Goal: Task Accomplishment & Management: Use online tool/utility

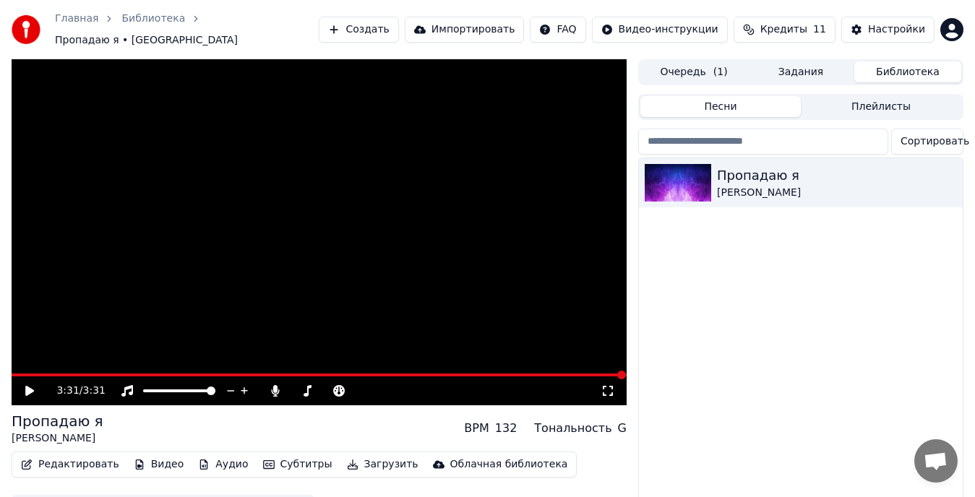
click at [31, 393] on div "3:31 / 3:31" at bounding box center [319, 391] width 615 height 29
click at [32, 387] on icon at bounding box center [39, 391] width 33 height 12
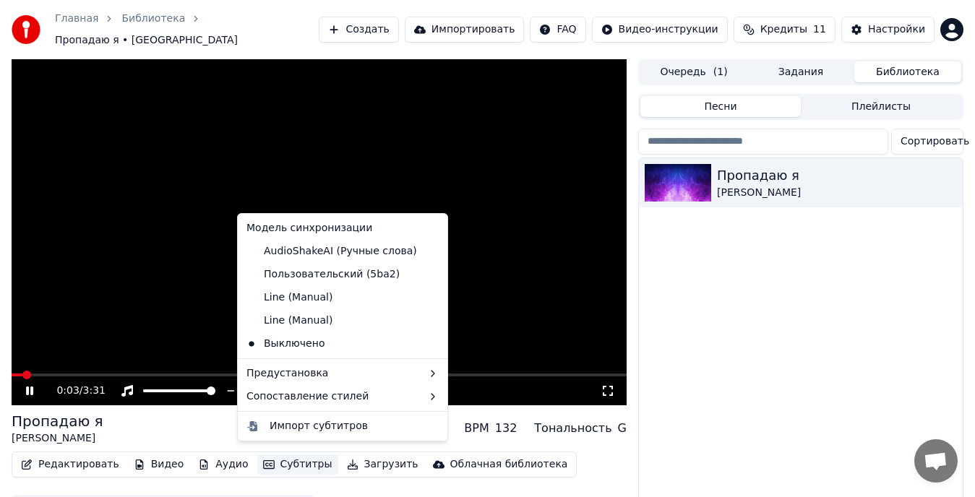
click at [288, 460] on button "Субтитры" at bounding box center [297, 465] width 81 height 20
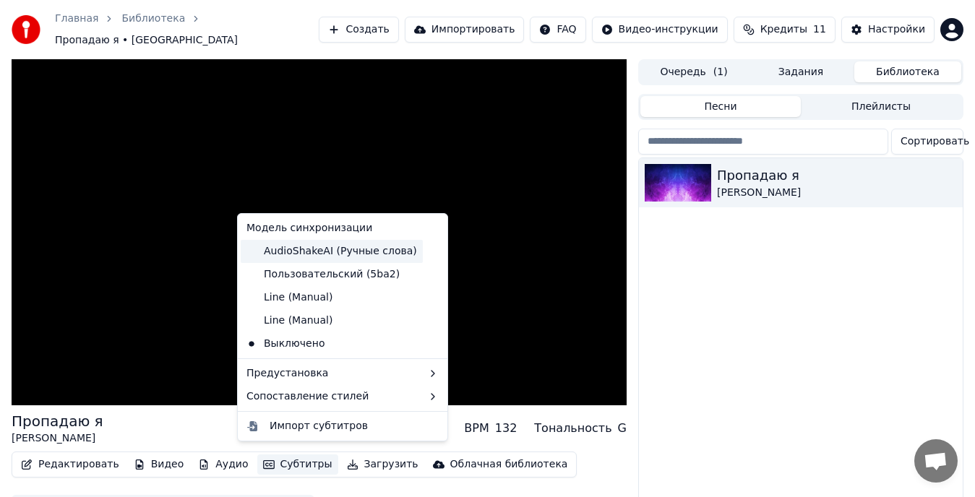
click at [323, 248] on div "AudioShakeAI (Ручные слова)" at bounding box center [332, 251] width 182 height 23
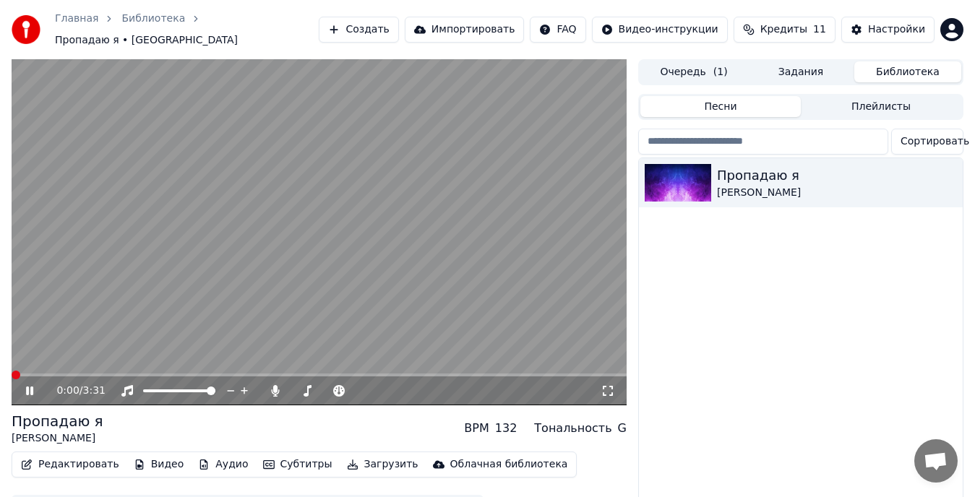
click at [12, 374] on span at bounding box center [16, 375] width 9 height 9
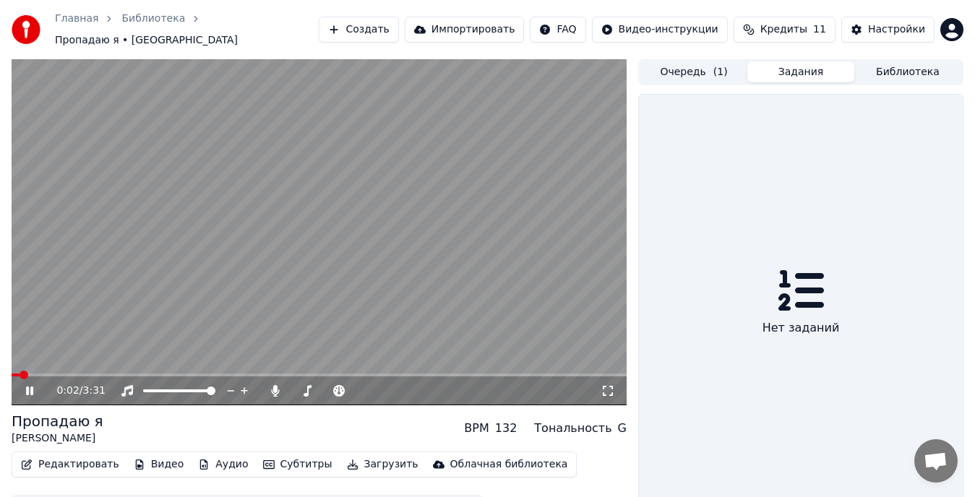
click at [803, 65] on button "Задания" at bounding box center [800, 71] width 107 height 21
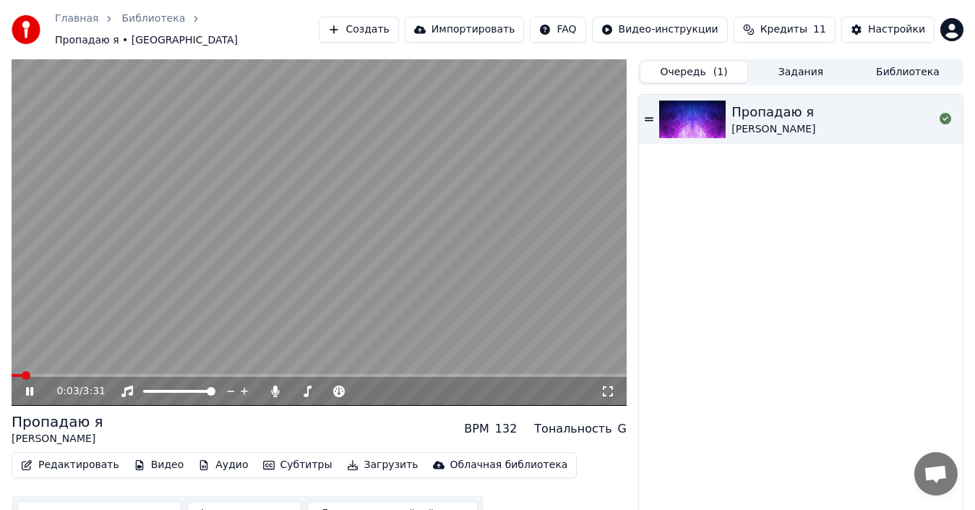
click at [705, 65] on button "Очередь ( 1 )" at bounding box center [693, 71] width 107 height 21
click at [922, 73] on button "Библиотека" at bounding box center [907, 71] width 107 height 21
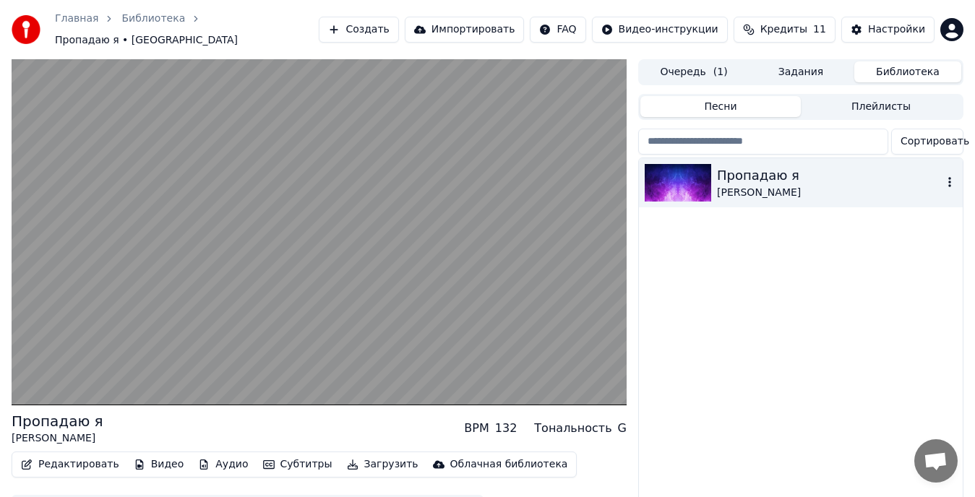
click at [861, 186] on div "[PERSON_NAME]" at bounding box center [830, 193] width 226 height 14
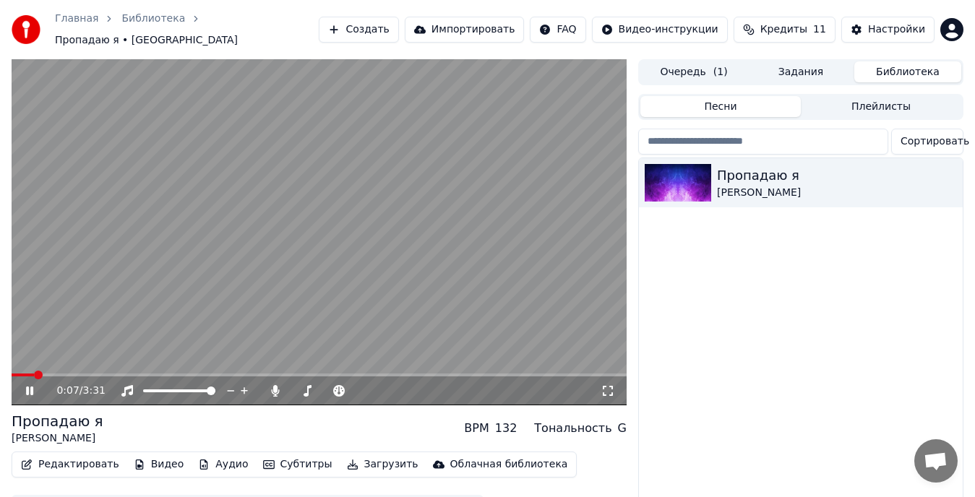
click at [352, 455] on button "Загрузить" at bounding box center [382, 465] width 83 height 20
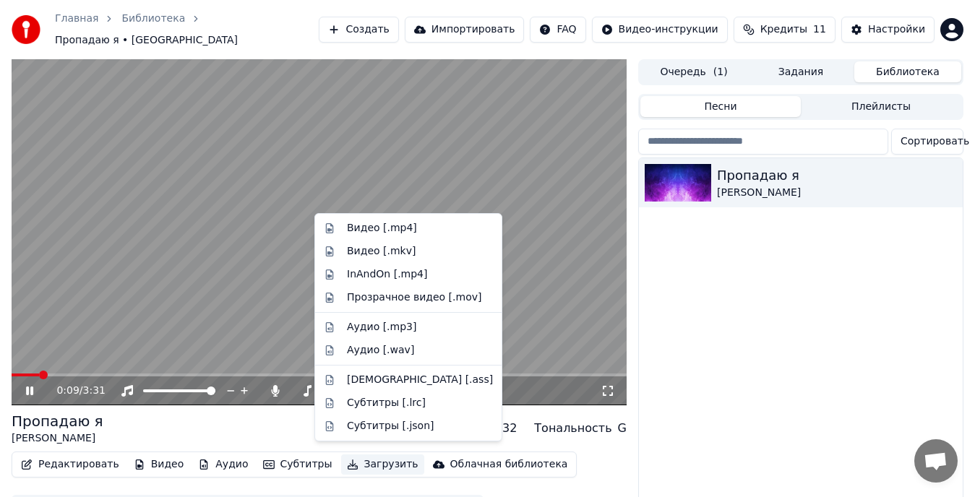
click at [341, 459] on button "Загрузить" at bounding box center [382, 465] width 83 height 20
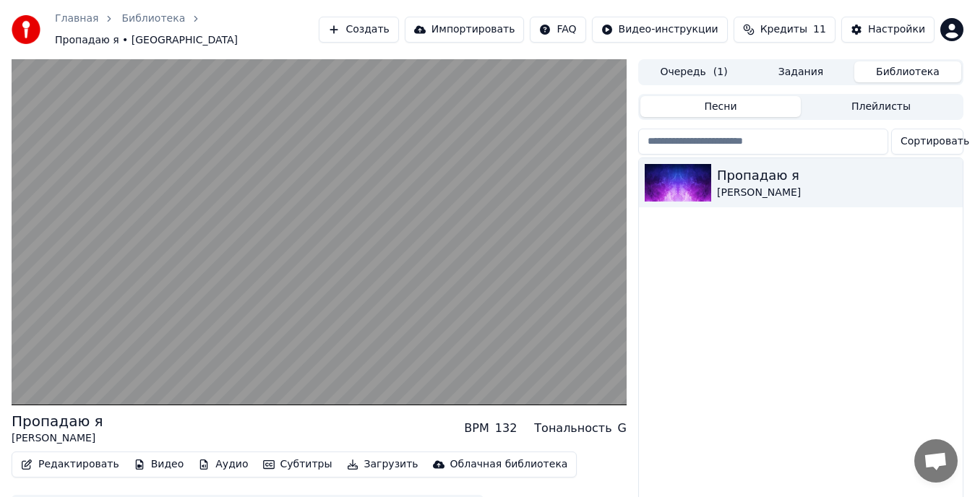
click at [278, 459] on button "Субтитры" at bounding box center [297, 465] width 81 height 20
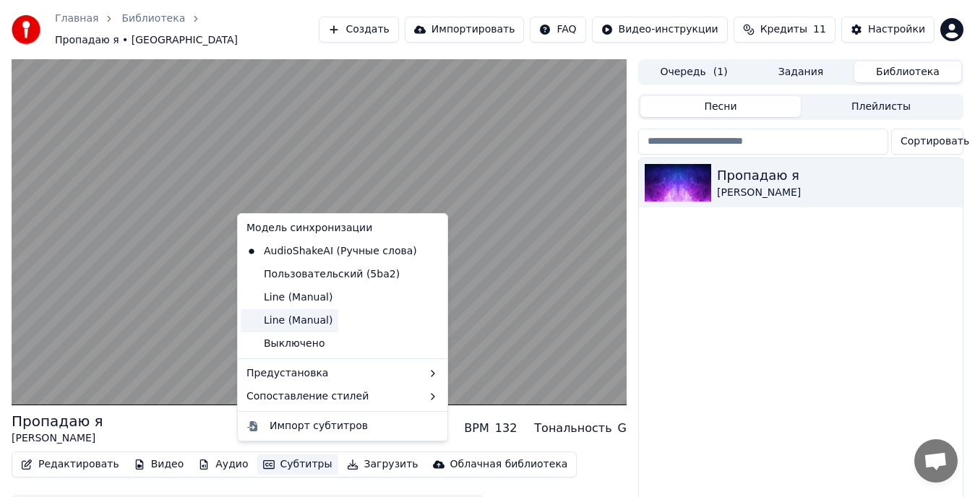
click at [301, 319] on div "Line (Manual)" at bounding box center [290, 320] width 98 height 23
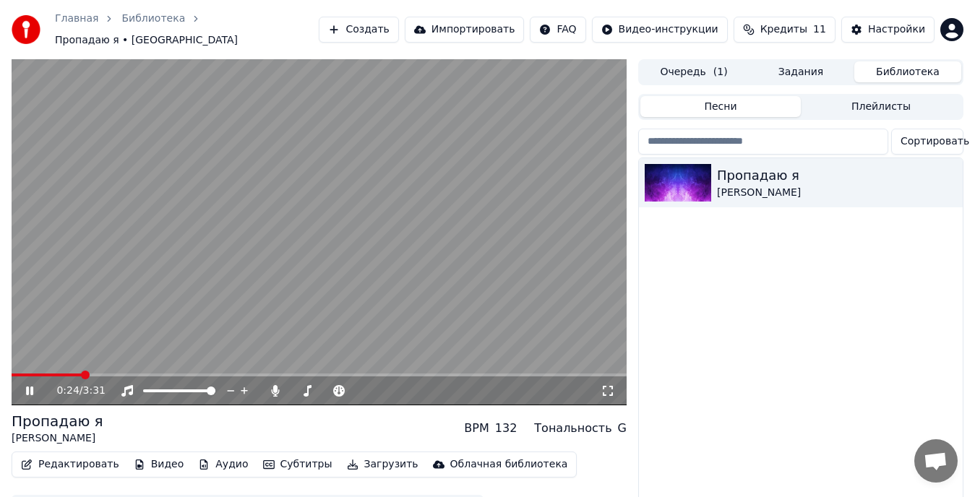
click at [812, 18] on button "Кредиты 11" at bounding box center [785, 30] width 102 height 26
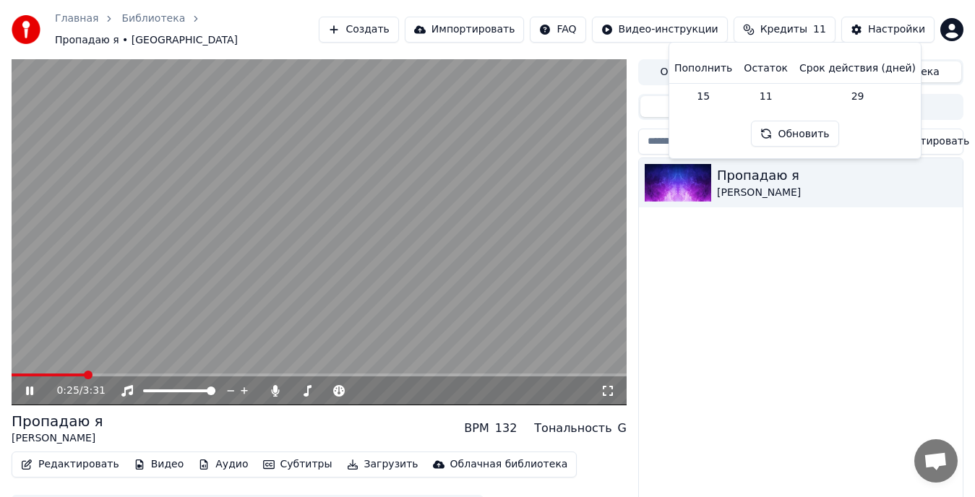
click at [792, 138] on button "Обновить" at bounding box center [794, 134] width 87 height 26
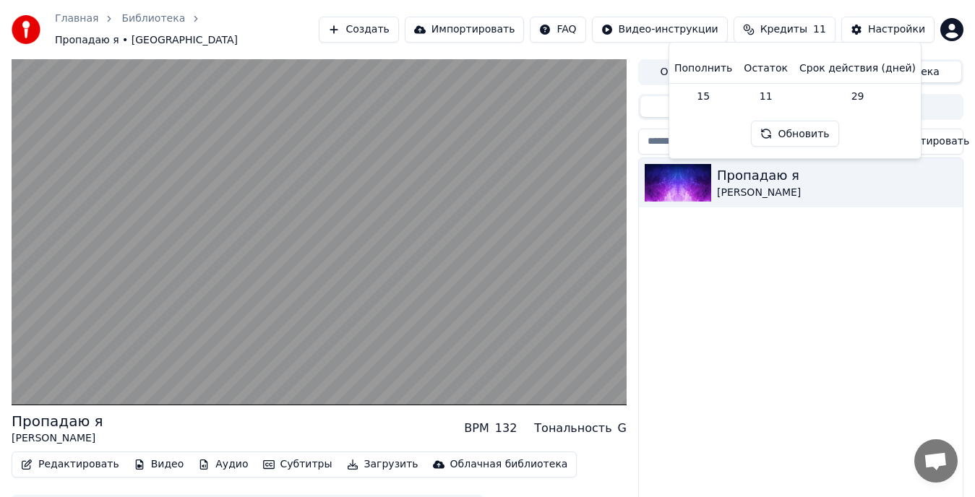
click at [712, 91] on td "15" at bounding box center [703, 96] width 69 height 26
click at [873, 25] on div "Настройки" at bounding box center [896, 29] width 57 height 14
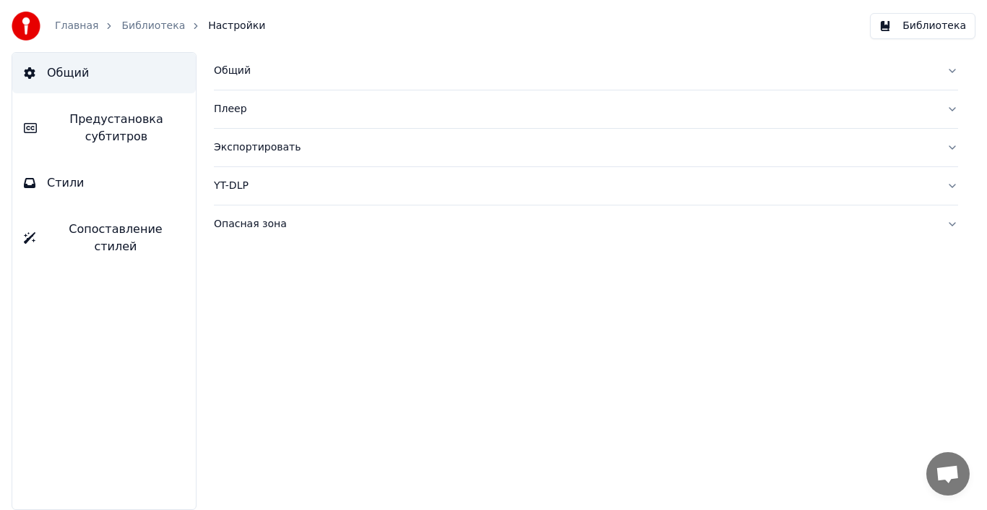
click at [171, 25] on div "Библиотека" at bounding box center [161, 26] width 80 height 14
click at [155, 27] on link "Библиотека" at bounding box center [153, 26] width 64 height 14
